Goal: Task Accomplishment & Management: Manage account settings

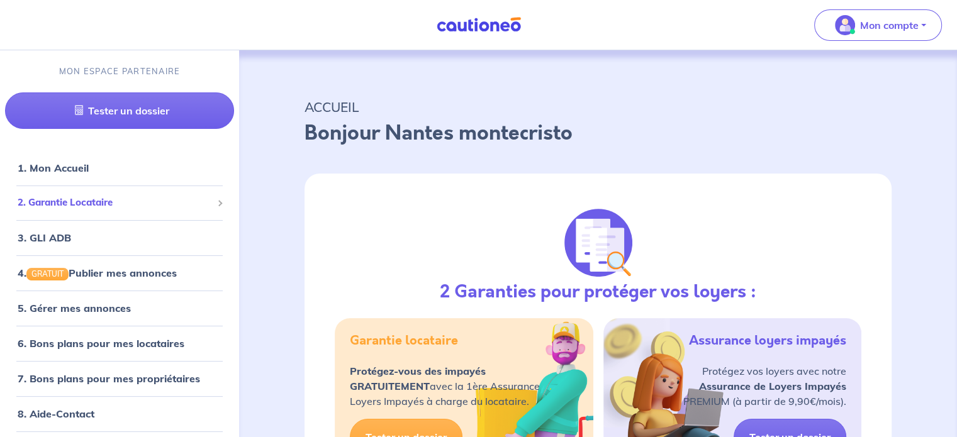
click at [164, 211] on div "2. Garantie Locataire" at bounding box center [119, 203] width 229 height 25
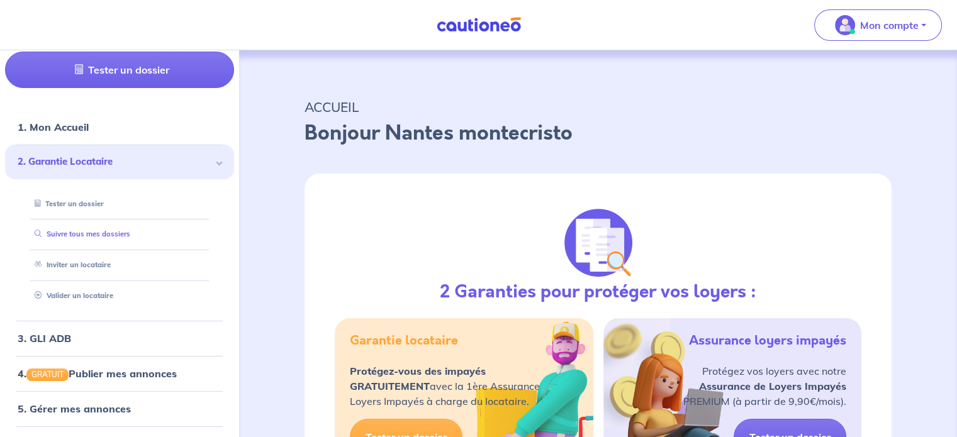
scroll to position [63, 0]
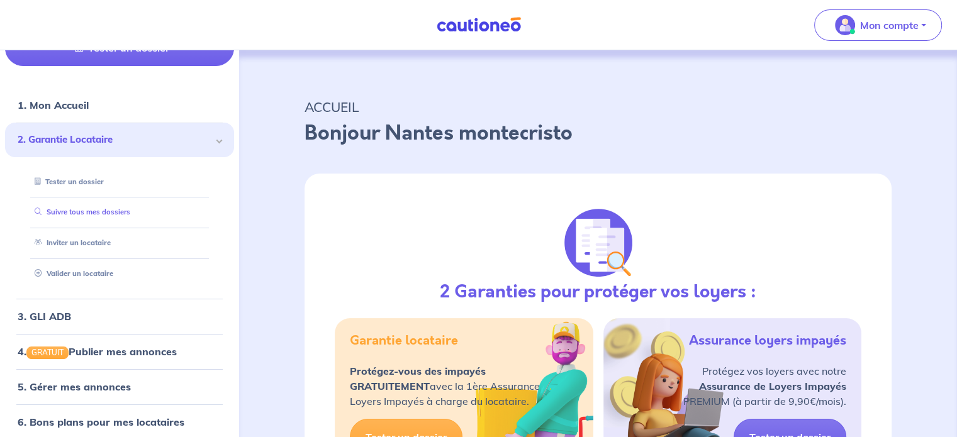
click at [93, 209] on link "Suivre tous mes dossiers" at bounding box center [80, 212] width 101 height 9
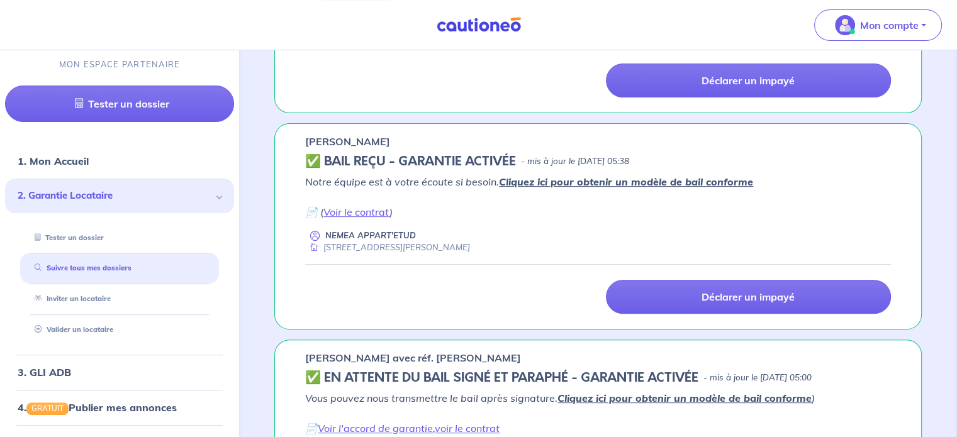
scroll to position [441, 0]
